Goal: Transaction & Acquisition: Purchase product/service

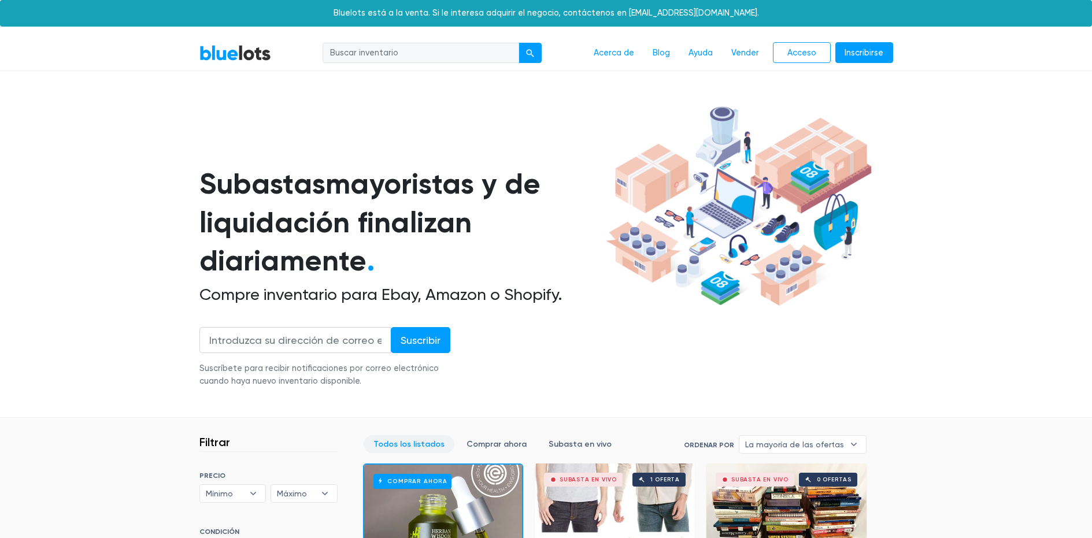
click at [402, 51] on input "search" at bounding box center [420, 53] width 196 height 21
click at [411, 53] on input "zapatos HOKA" at bounding box center [420, 53] width 196 height 21
type input "zapatos [PERSON_NAME]"
click at [539, 47] on button "submit" at bounding box center [529, 53] width 23 height 21
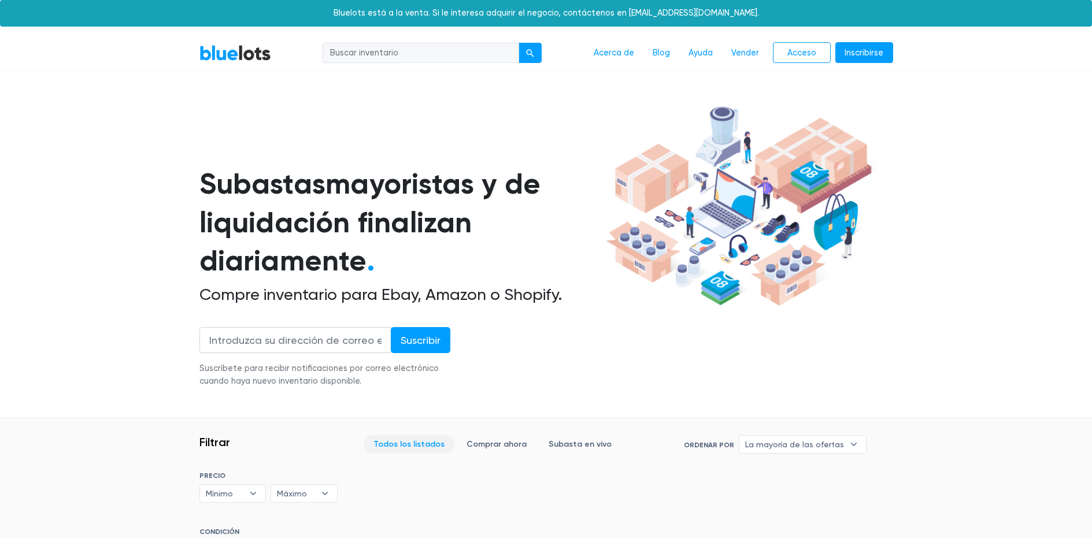
click at [382, 53] on input "search" at bounding box center [420, 53] width 196 height 21
type input "zapatos [PERSON_NAME]"
click at [530, 53] on div "submit" at bounding box center [530, 53] width 8 height 8
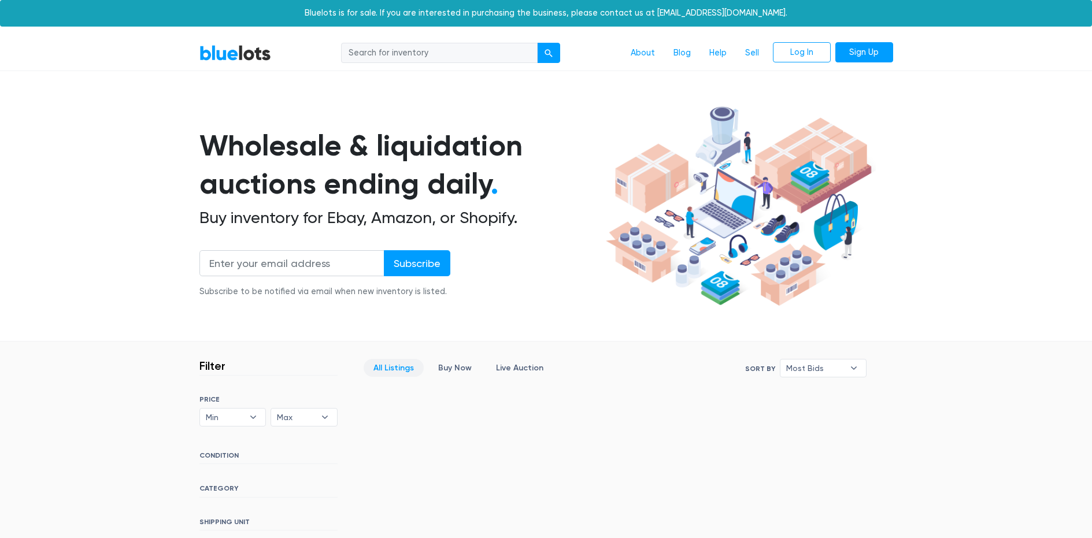
drag, startPoint x: 415, startPoint y: 55, endPoint x: 423, endPoint y: 58, distance: 8.0
click at [417, 55] on input "search" at bounding box center [439, 53] width 196 height 21
type input "zapatos HOKA CLIFTON"
click at [554, 49] on button "submit" at bounding box center [548, 53] width 23 height 21
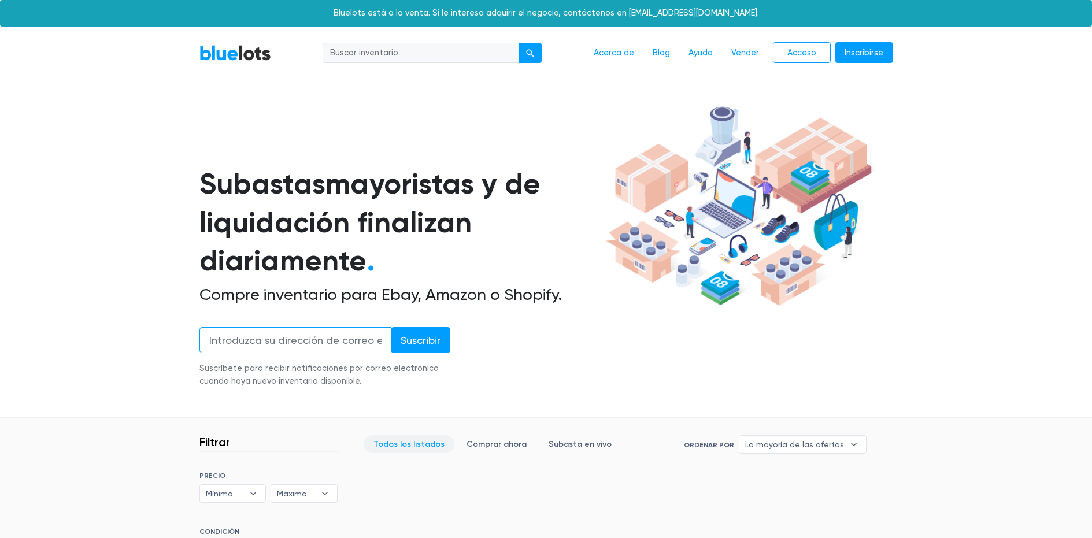
click at [264, 338] on input "email" at bounding box center [295, 340] width 192 height 26
type input "delarosaalvarez89@gmail.com"
click at [427, 337] on input "Suscribir" at bounding box center [421, 340] width 60 height 26
type input "Subscribe"
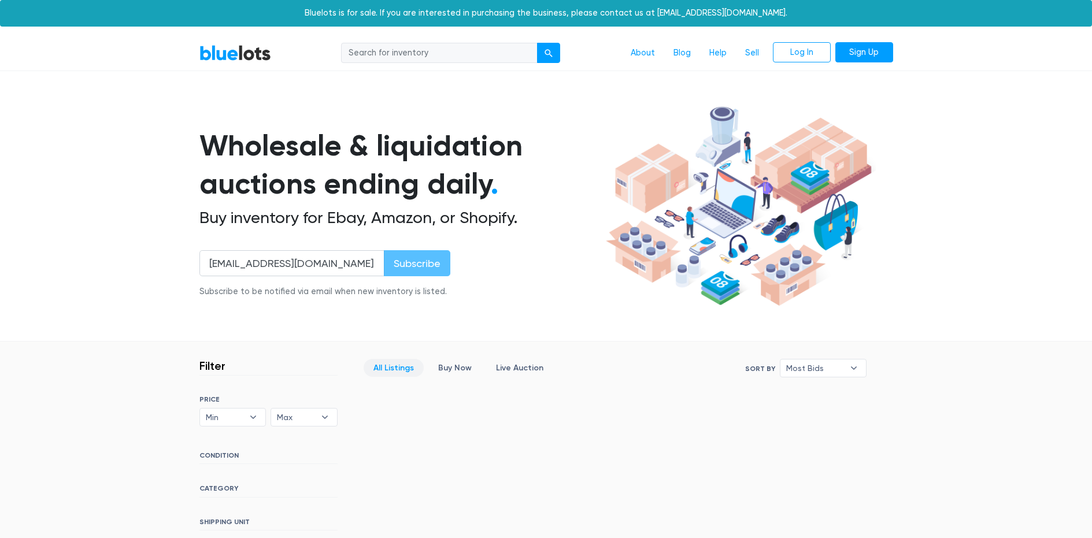
type input "Suscribir"
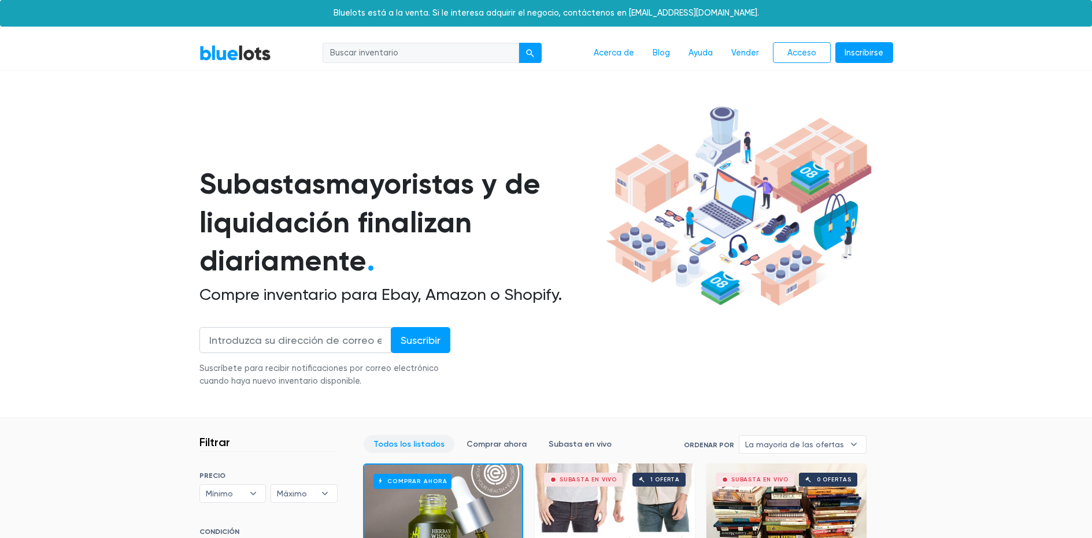
click at [343, 58] on input "search" at bounding box center [420, 53] width 196 height 21
type input "zapatos deportivos"
click at [518, 43] on button "submit" at bounding box center [529, 53] width 23 height 21
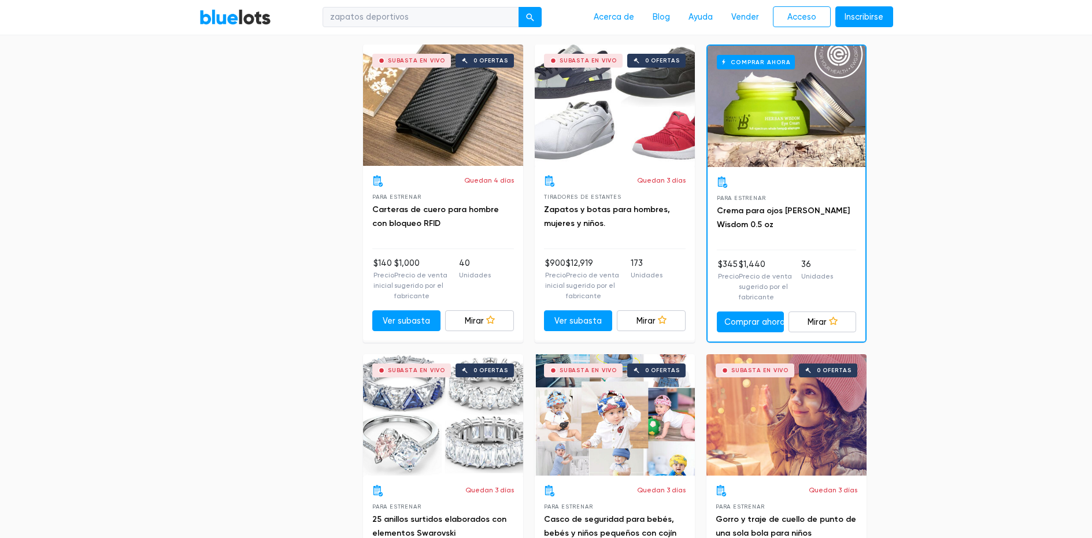
scroll to position [5085, 0]
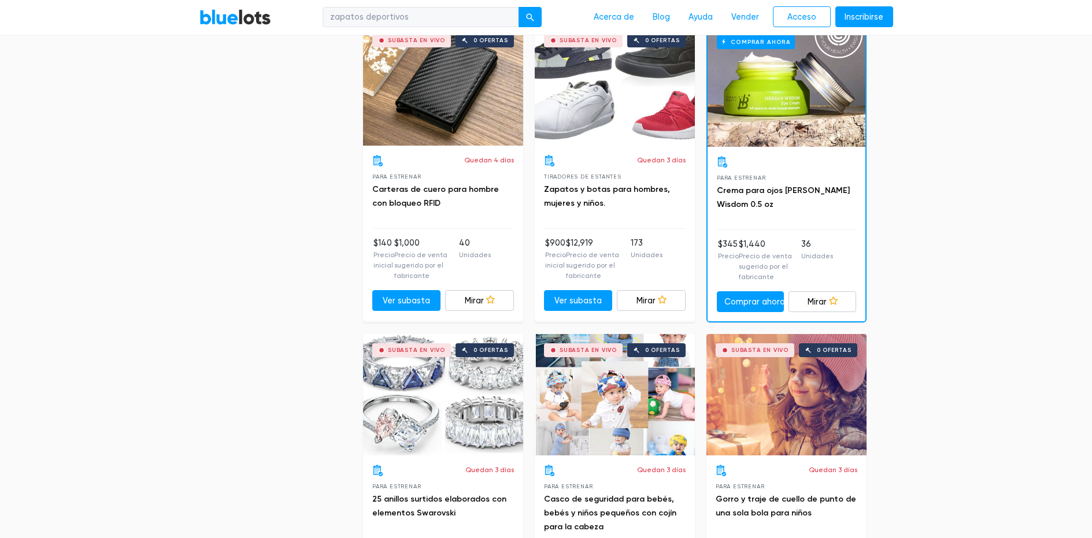
click at [621, 120] on div "Subasta en vivo 0 ofertas" at bounding box center [615, 84] width 160 height 121
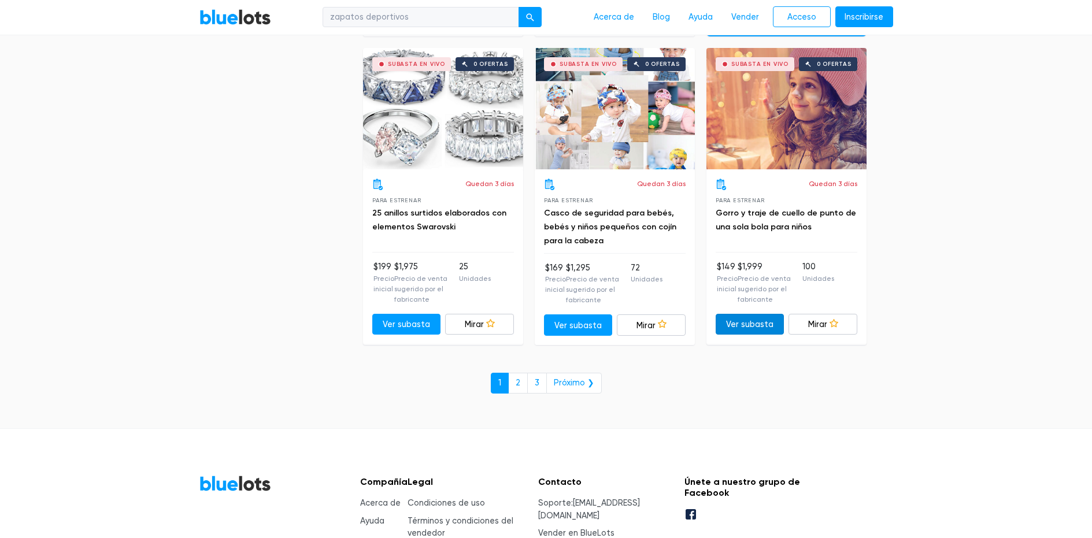
scroll to position [5374, 0]
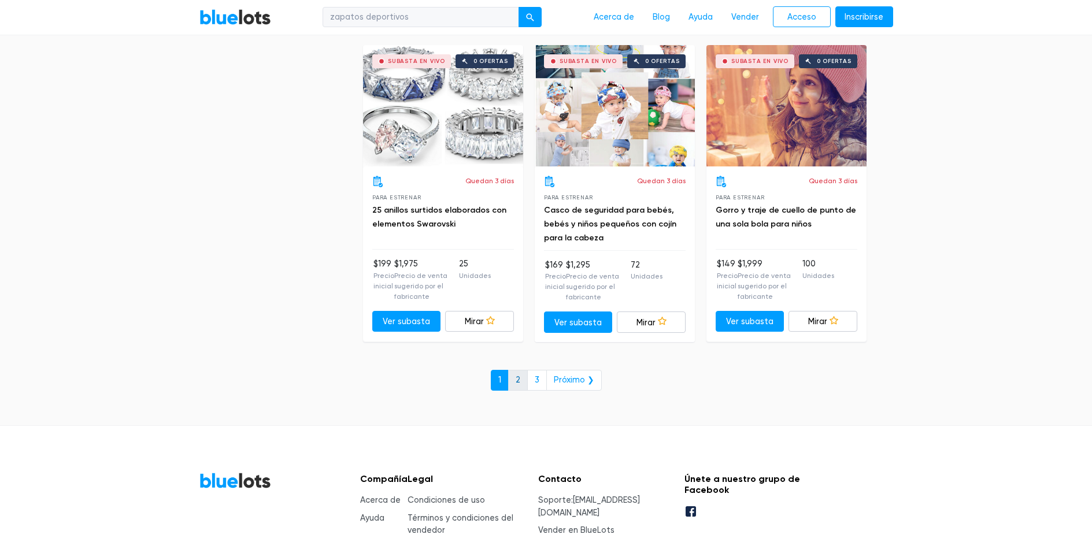
click at [522, 380] on link "2" at bounding box center [518, 380] width 20 height 21
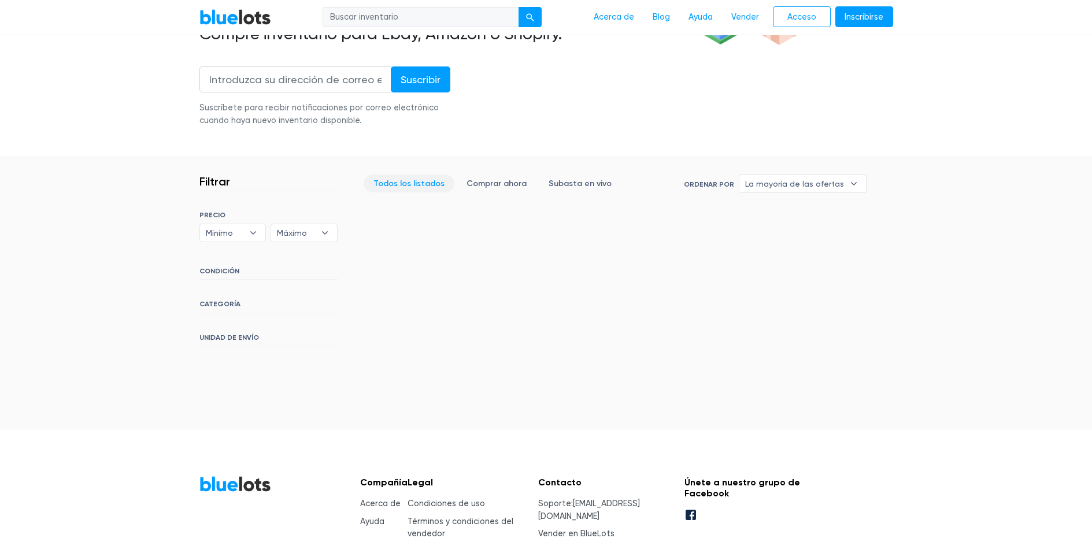
scroll to position [289, 0]
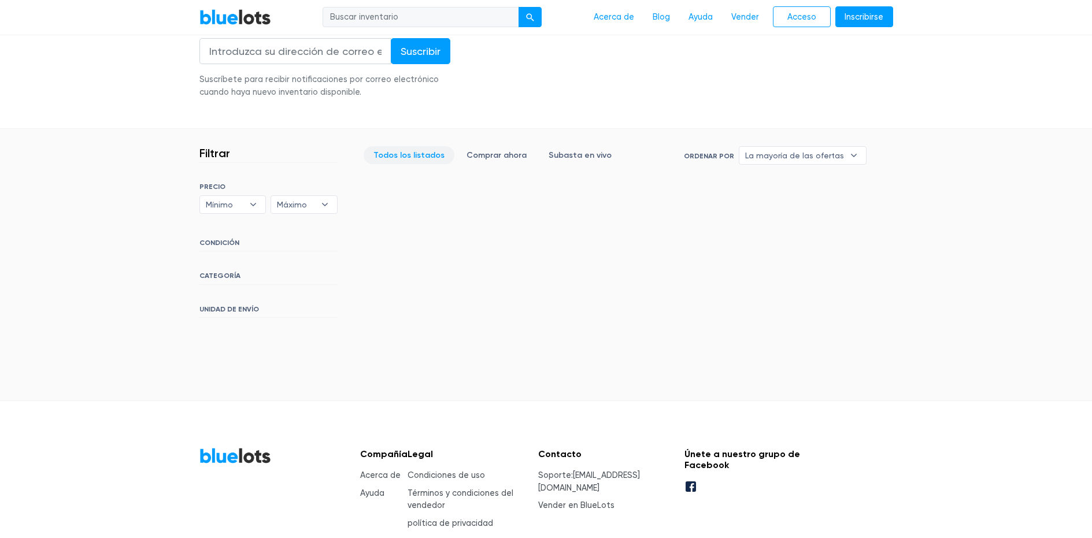
click at [223, 274] on font "CATEGORÍA" at bounding box center [219, 276] width 41 height 8
click at [239, 276] on h6 "CATEGORÍA" at bounding box center [268, 278] width 138 height 13
click at [246, 274] on h6 "CATEGORÍA" at bounding box center [268, 278] width 138 height 13
click at [253, 205] on b "▾" at bounding box center [253, 204] width 24 height 17
click at [562, 155] on font "Subasta en vivo" at bounding box center [579, 155] width 63 height 10
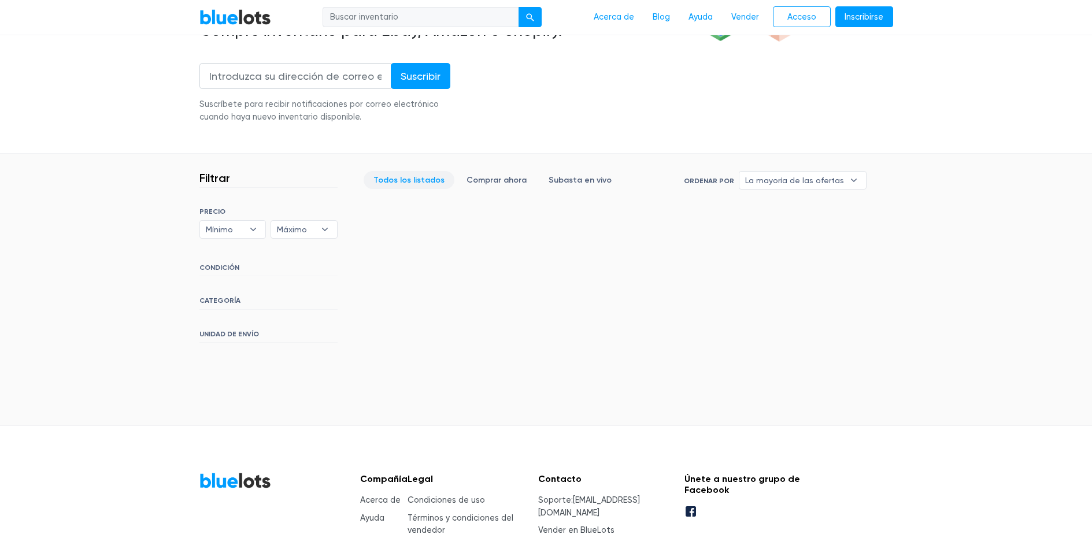
scroll to position [340, 0]
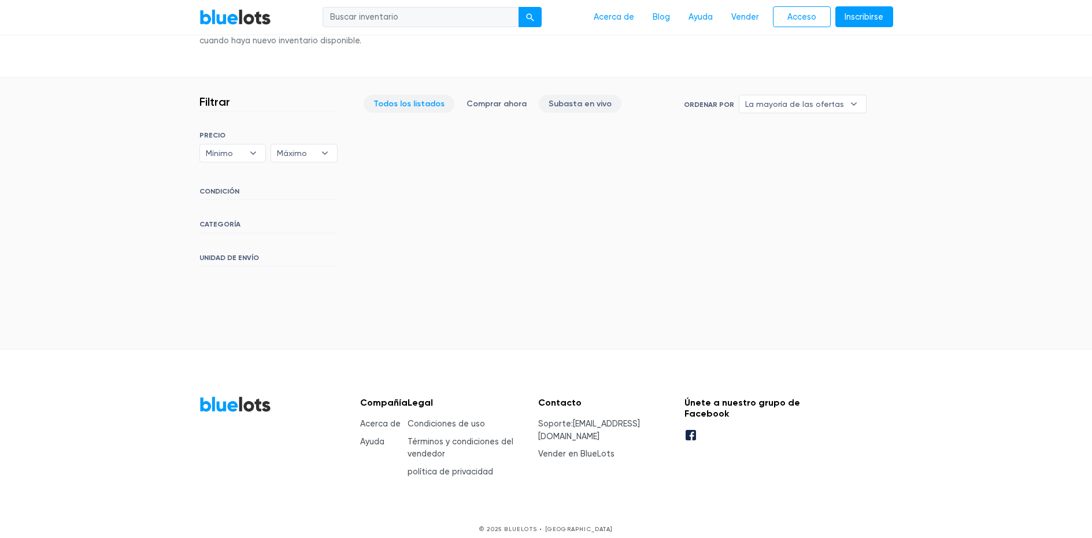
click at [576, 103] on font "Subasta en vivo" at bounding box center [579, 104] width 63 height 10
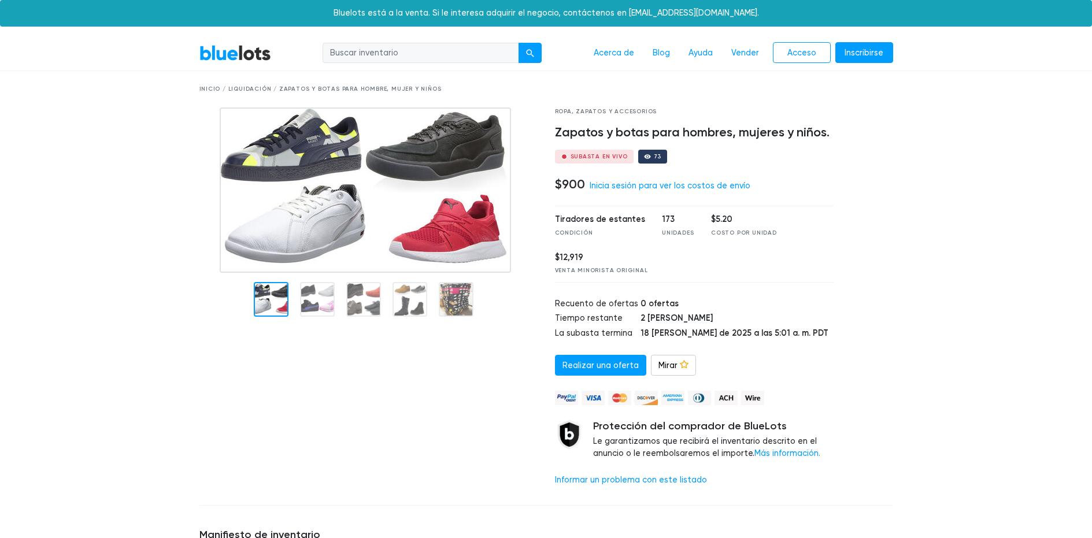
click at [431, 213] on img at bounding box center [365, 189] width 291 height 165
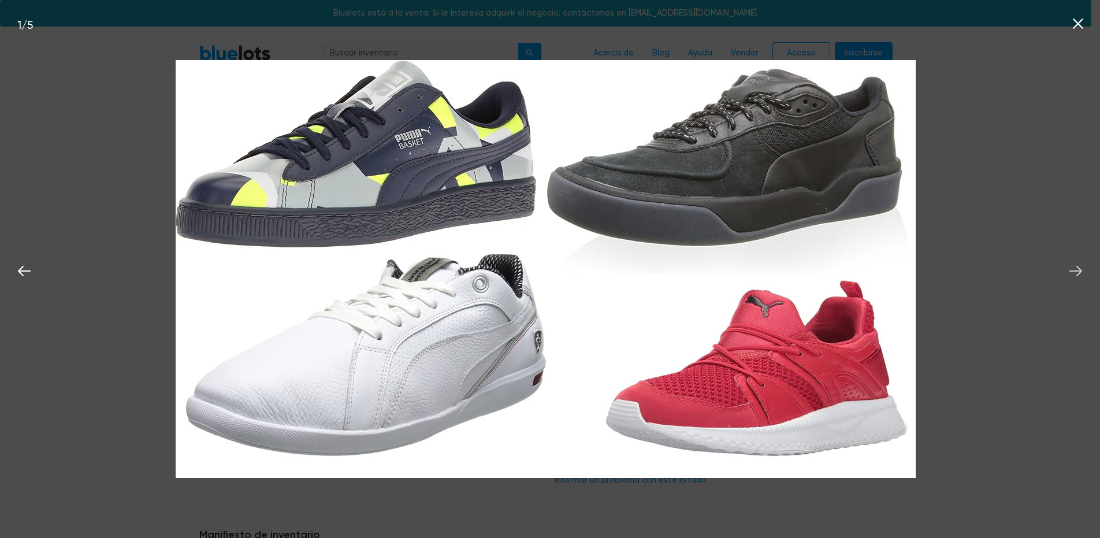
click at [1077, 271] on icon at bounding box center [1076, 271] width 13 height 10
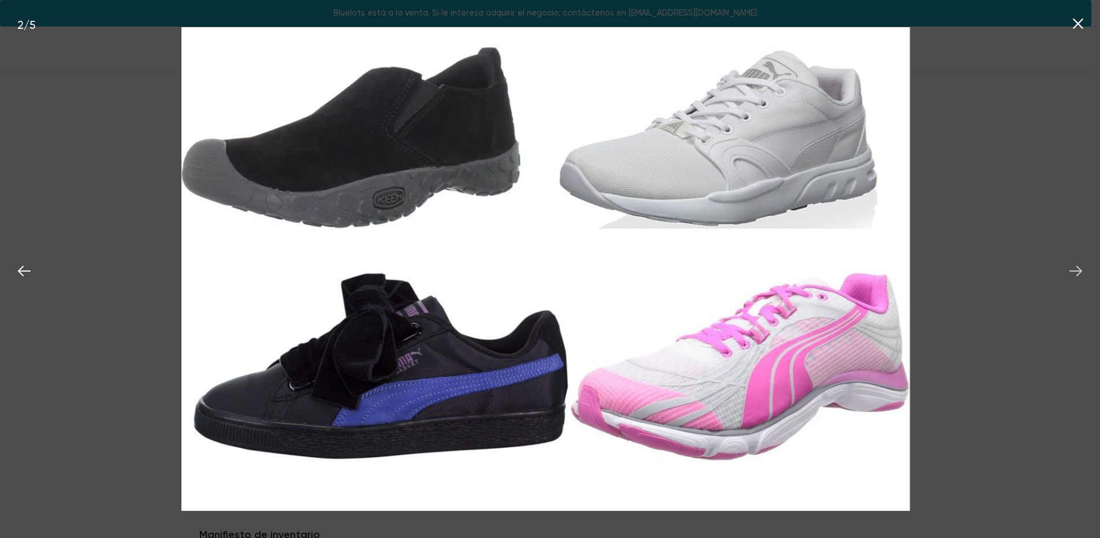
click at [1077, 271] on icon at bounding box center [1076, 271] width 13 height 10
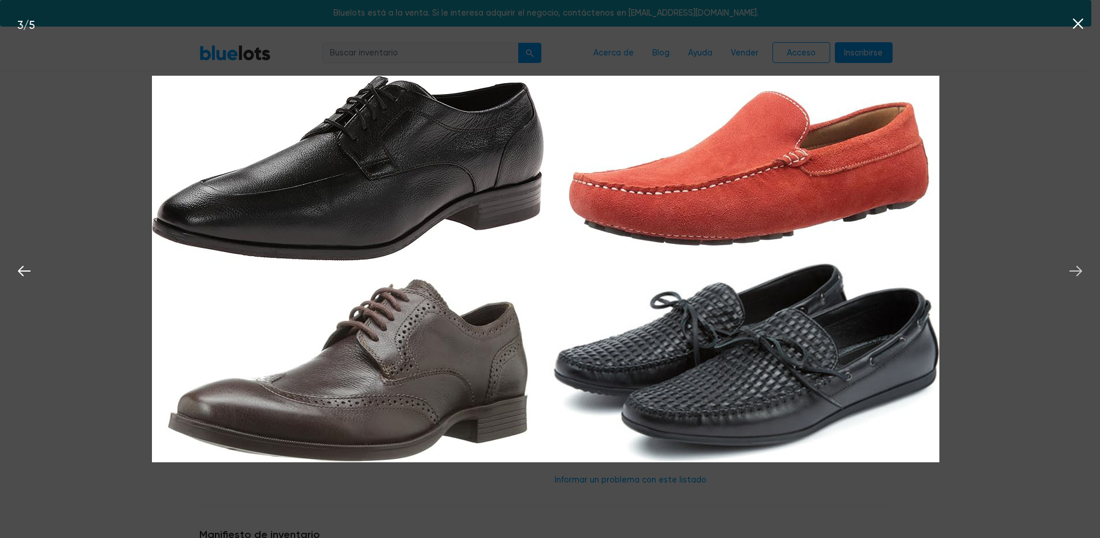
click at [1077, 271] on icon at bounding box center [1076, 271] width 13 height 10
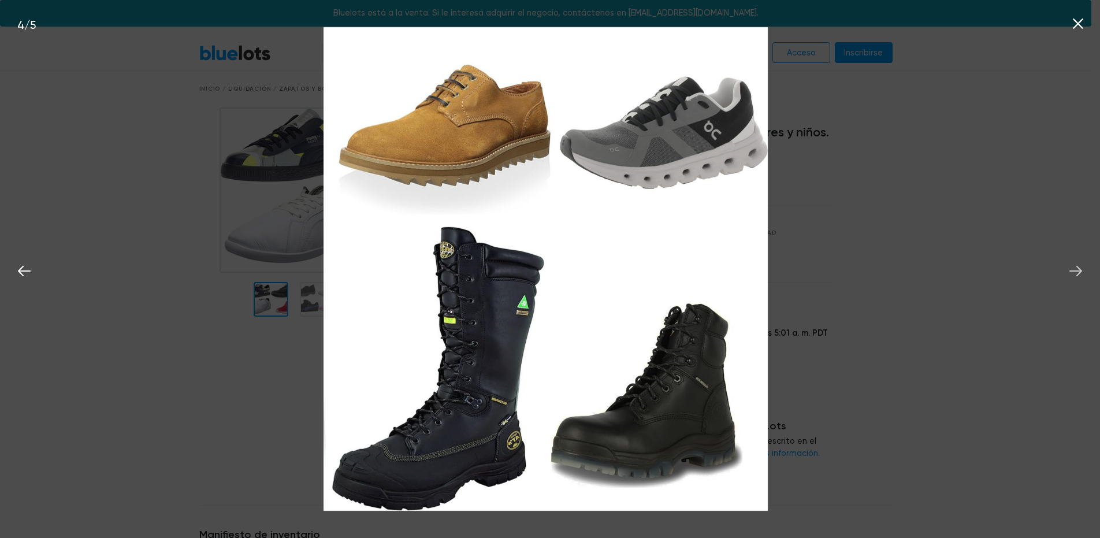
click at [1076, 271] on icon at bounding box center [1076, 271] width 13 height 10
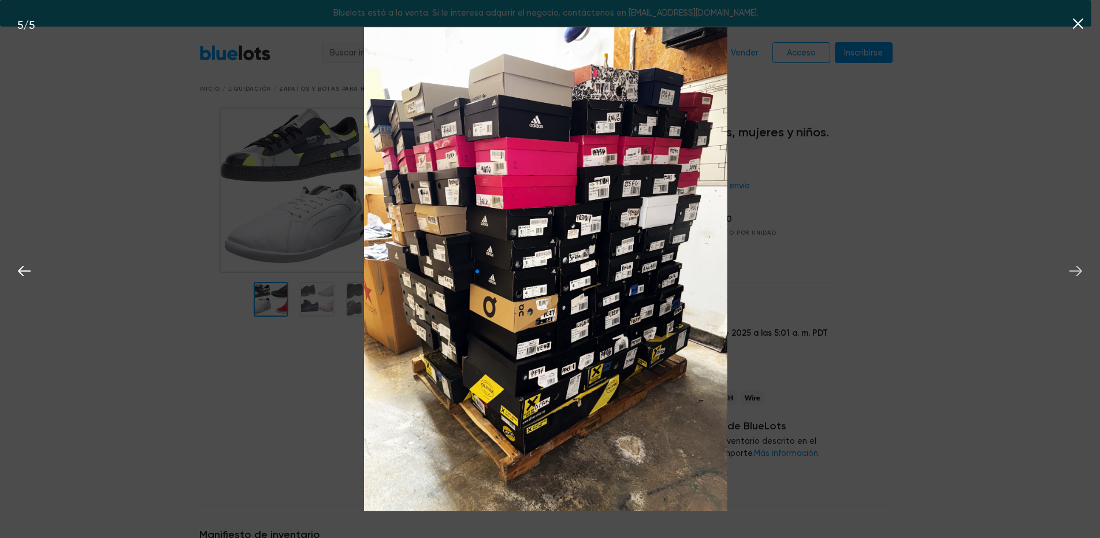
click at [1076, 272] on icon at bounding box center [1075, 270] width 17 height 17
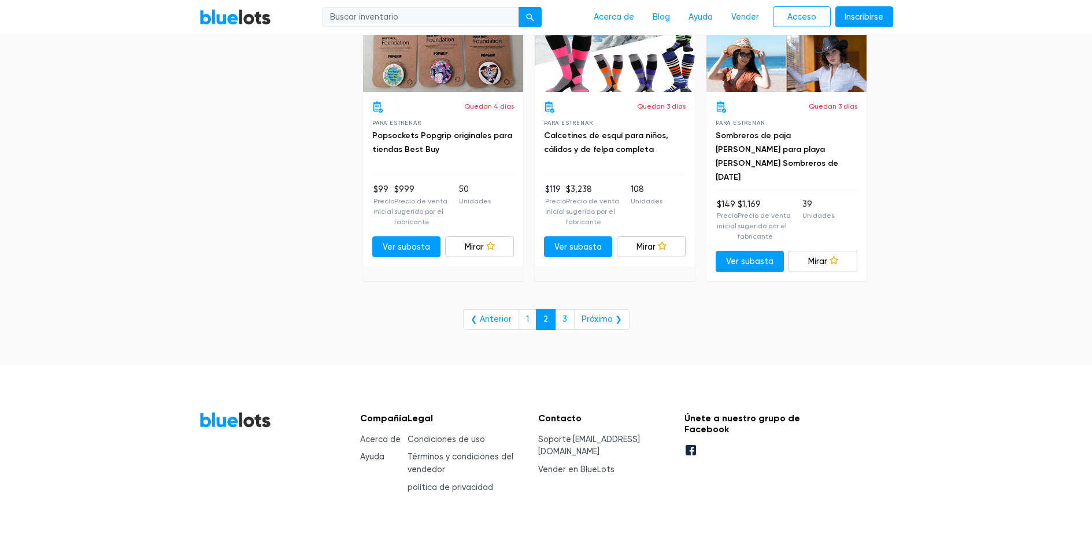
scroll to position [5085, 0]
click at [567, 309] on link "3" at bounding box center [565, 319] width 20 height 21
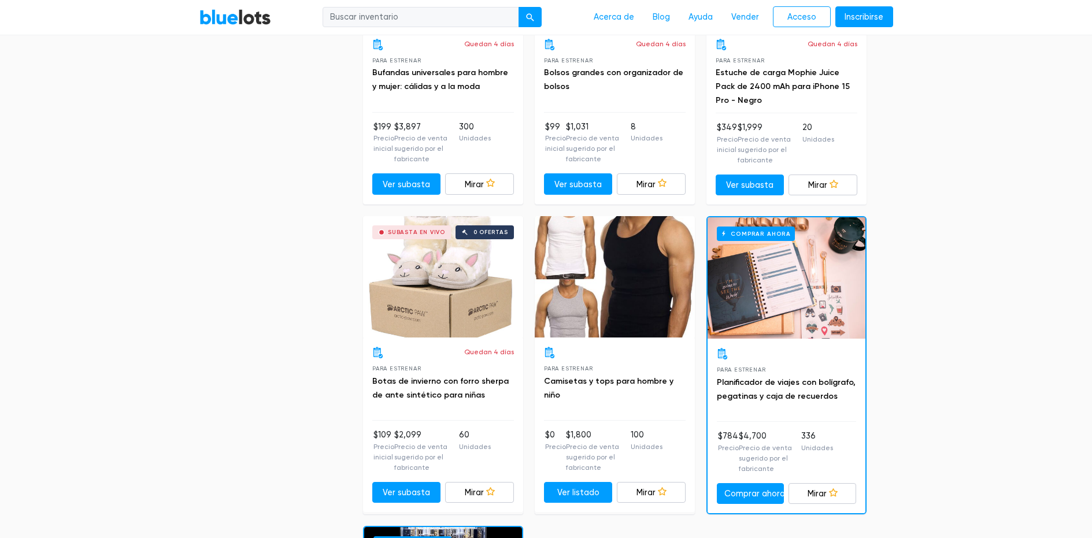
scroll to position [2196, 0]
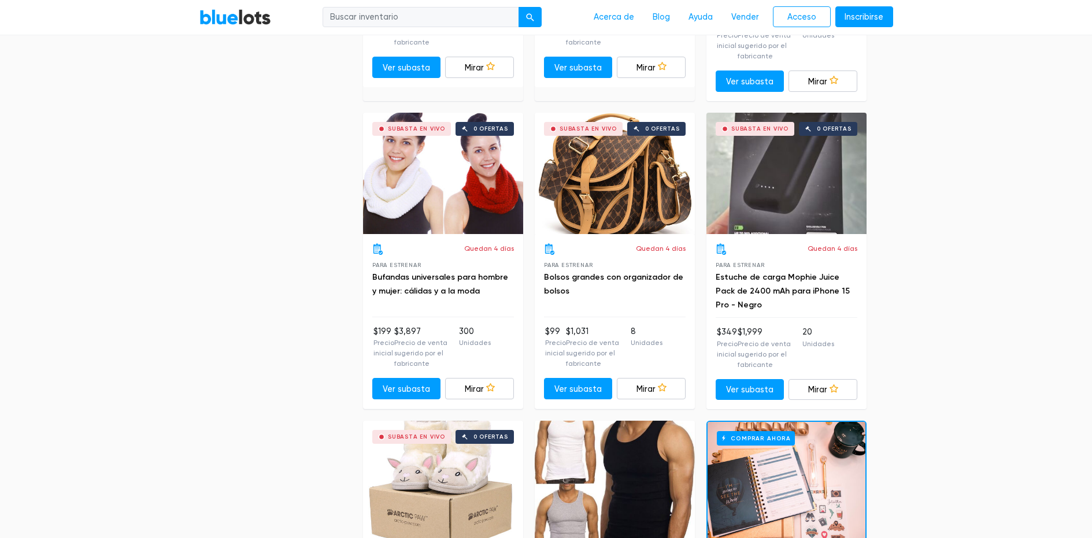
click at [637, 159] on div "Subasta en vivo 0 ofertas" at bounding box center [615, 173] width 160 height 121
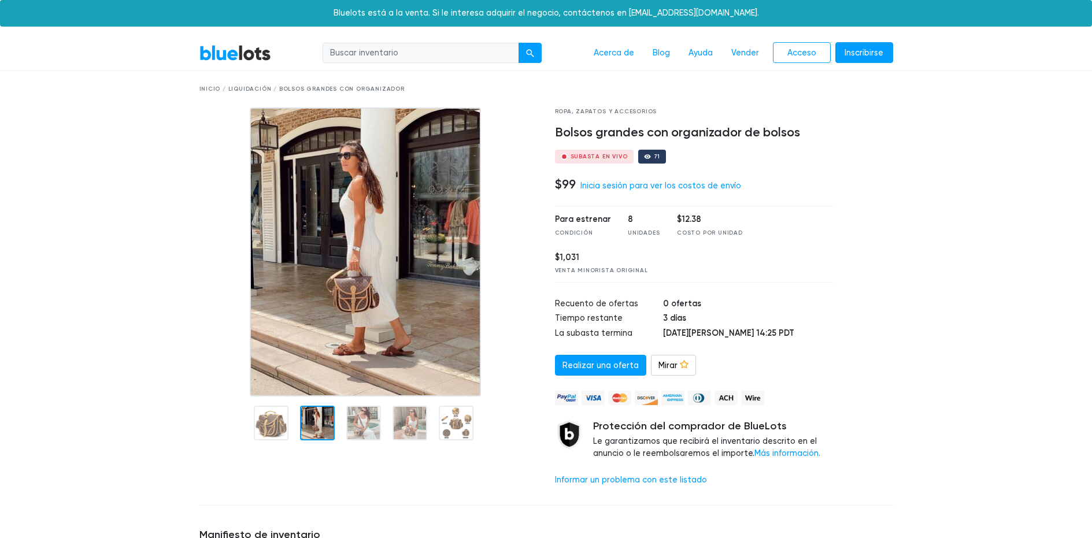
click at [320, 427] on div at bounding box center [317, 423] width 35 height 35
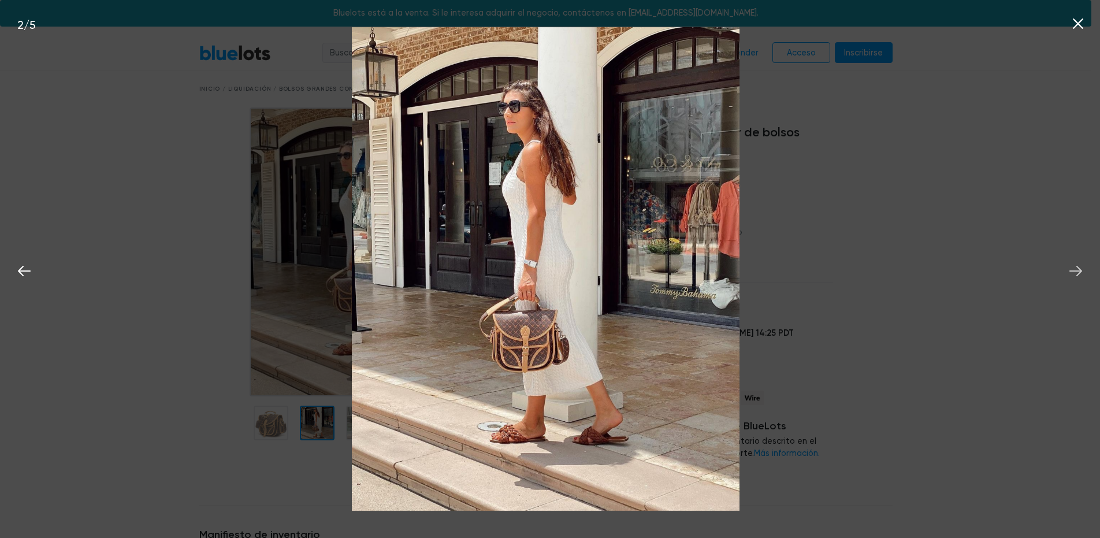
click at [1080, 270] on icon at bounding box center [1075, 270] width 17 height 17
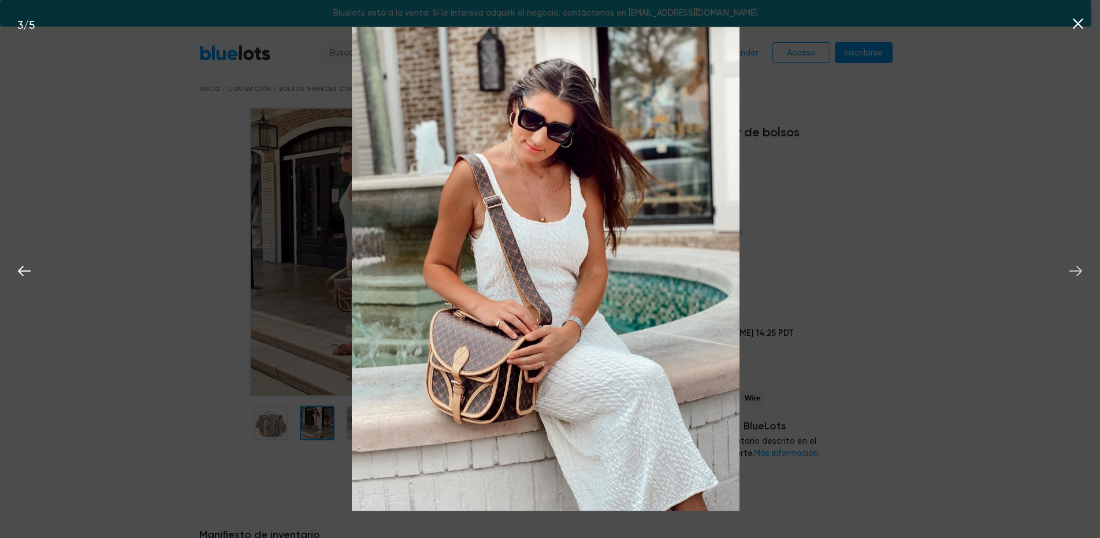
click at [1080, 270] on icon at bounding box center [1075, 270] width 17 height 17
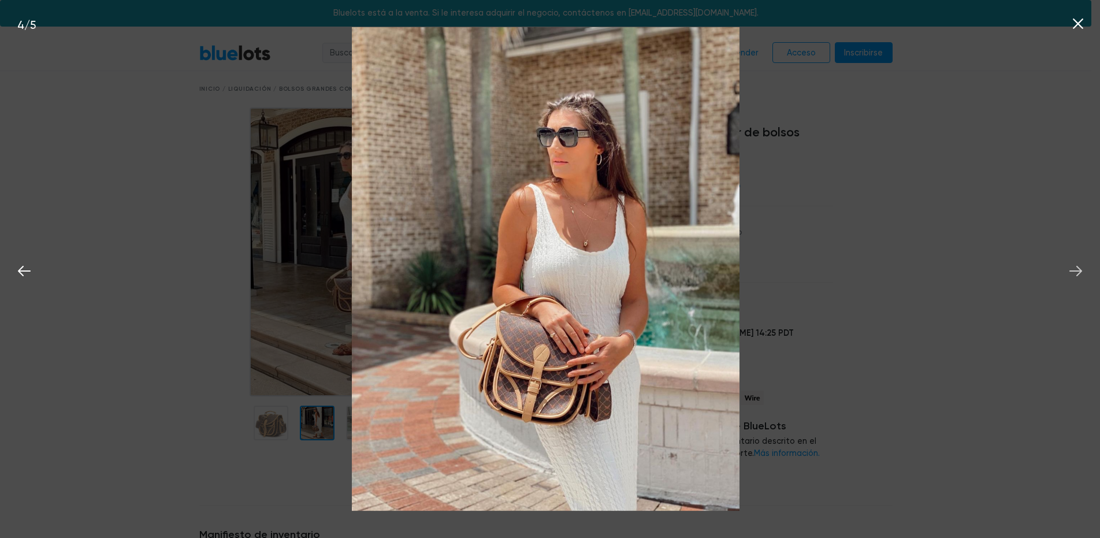
click at [1080, 270] on icon at bounding box center [1075, 270] width 17 height 17
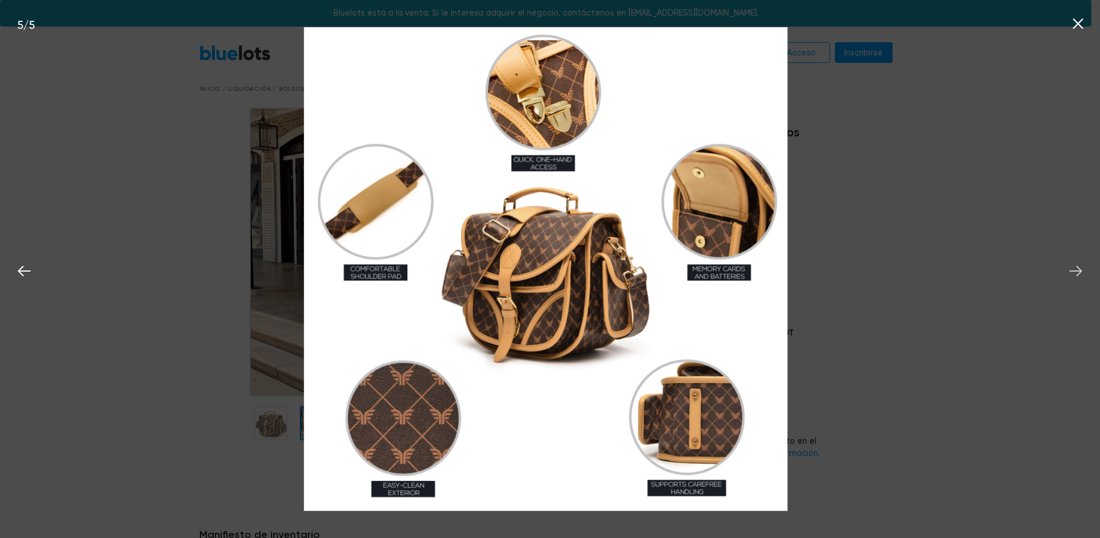
click at [1080, 270] on icon at bounding box center [1075, 270] width 17 height 17
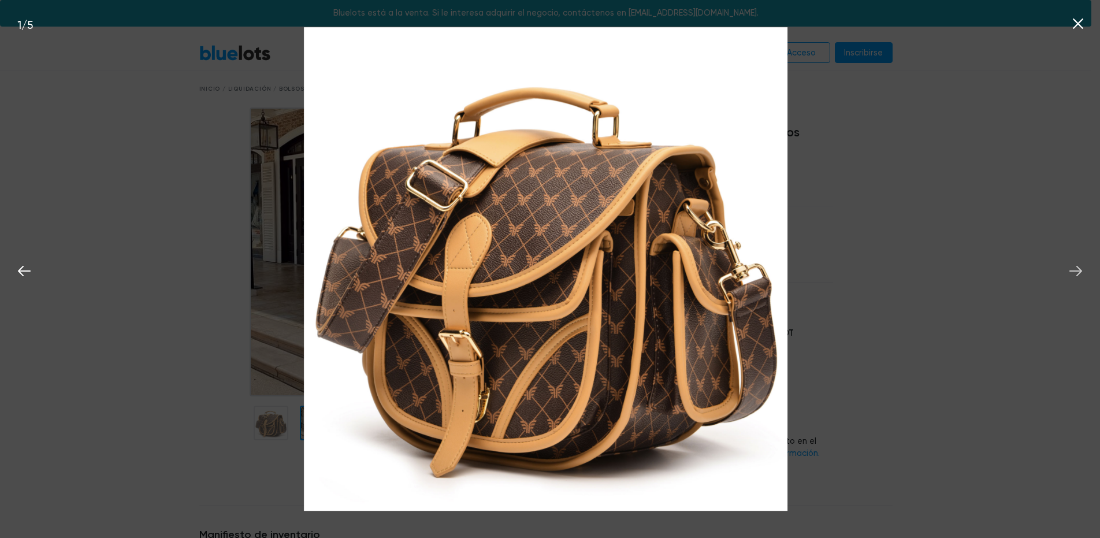
click at [1081, 270] on icon at bounding box center [1076, 271] width 13 height 10
